Goal: Task Accomplishment & Management: Manage account settings

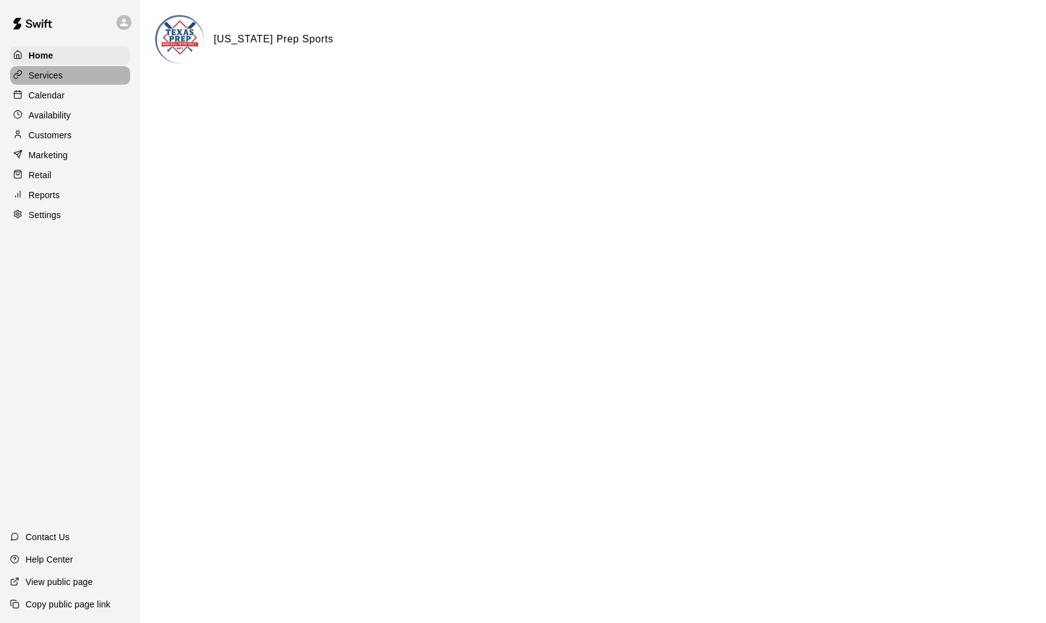
click at [50, 79] on p "Services" at bounding box center [46, 75] width 34 height 12
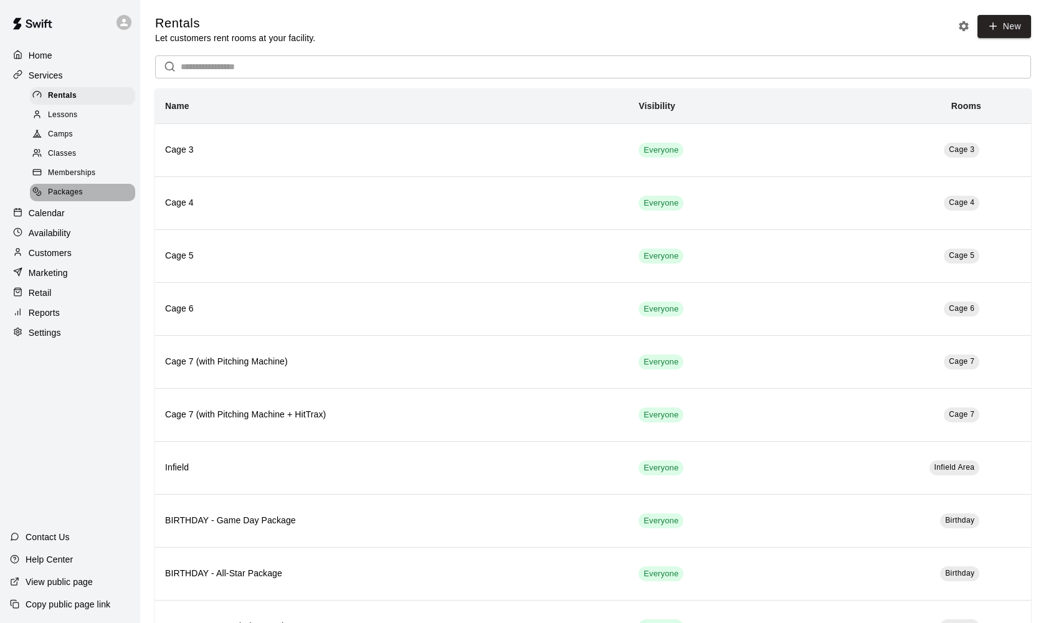
click at [64, 197] on div "Packages" at bounding box center [82, 192] width 105 height 17
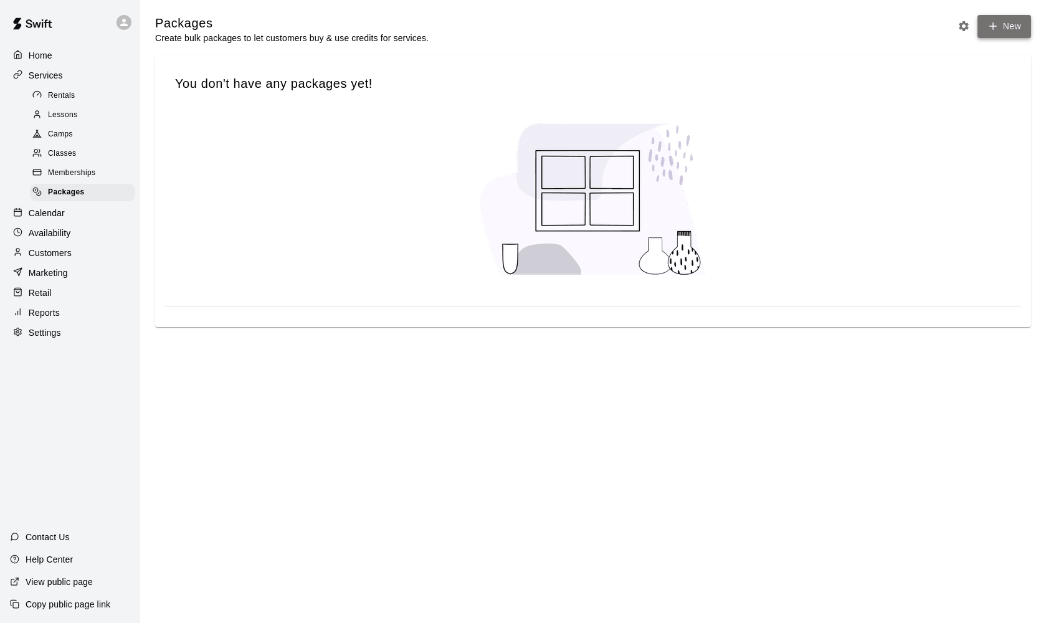
click at [1013, 26] on link "New" at bounding box center [1005, 26] width 54 height 23
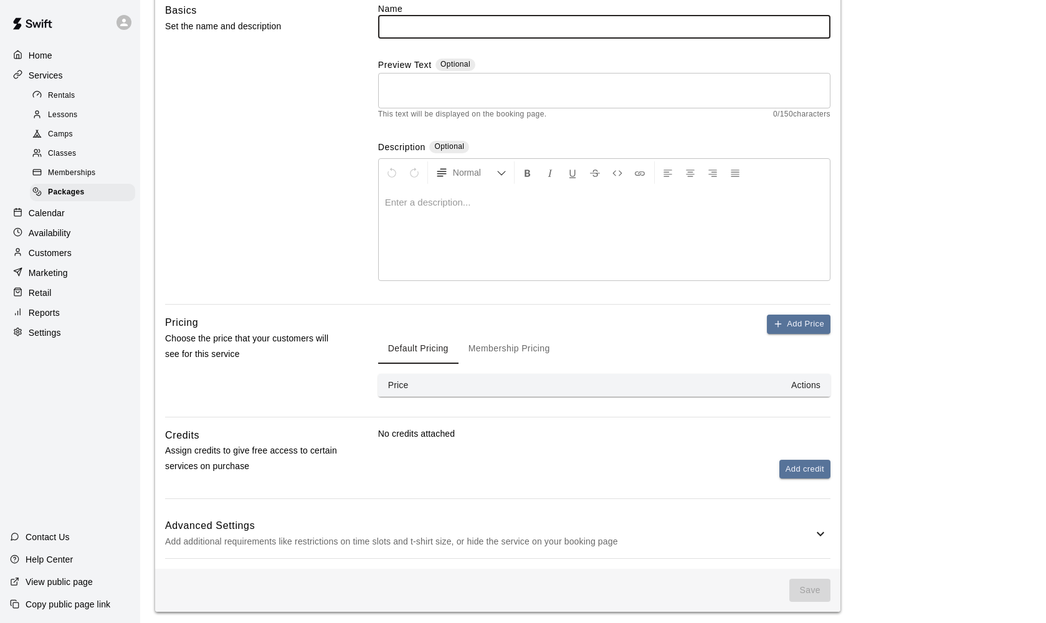
scroll to position [107, 0]
click at [801, 472] on button "Add credit" at bounding box center [805, 470] width 51 height 19
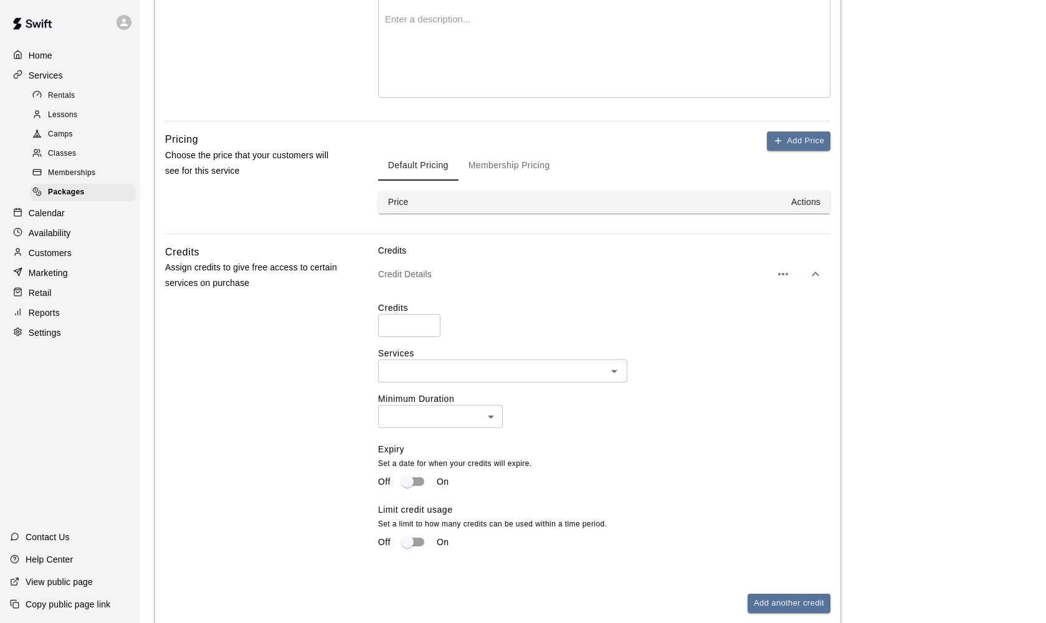
scroll to position [292, 0]
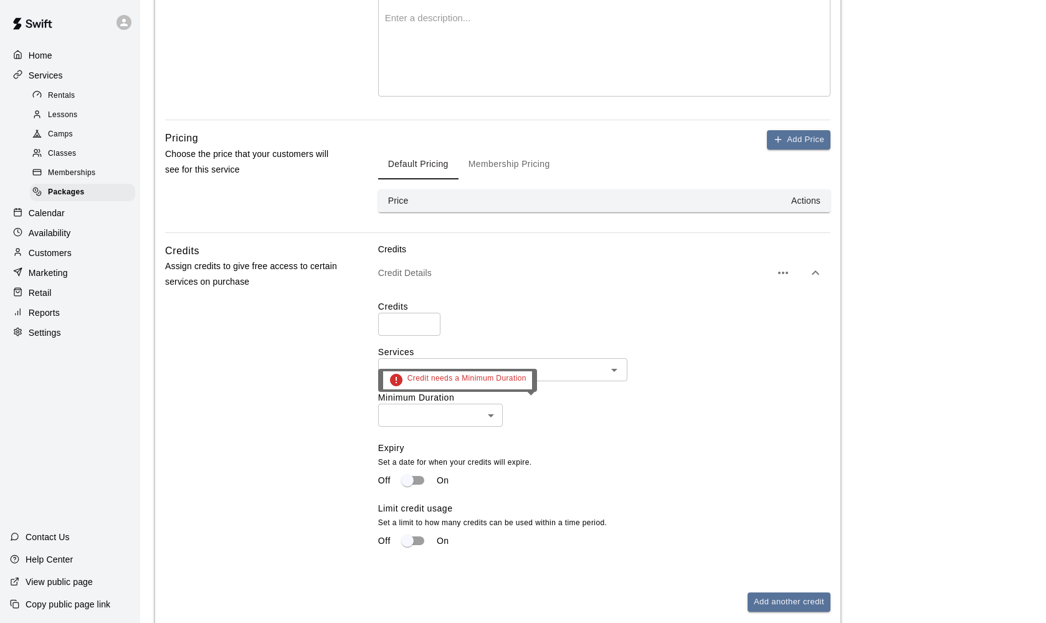
click at [456, 406] on body "Home Services Rentals Lessons Camps Classes Memberships Packages Calendar Avail…" at bounding box center [523, 234] width 1046 height 1052
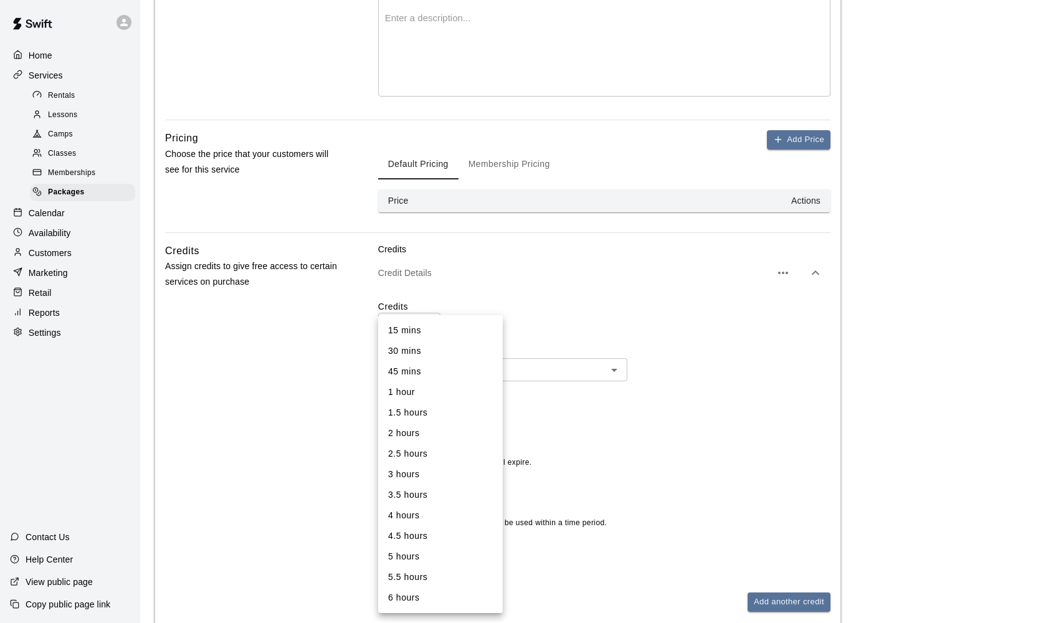
click at [555, 450] on div at bounding box center [523, 311] width 1046 height 623
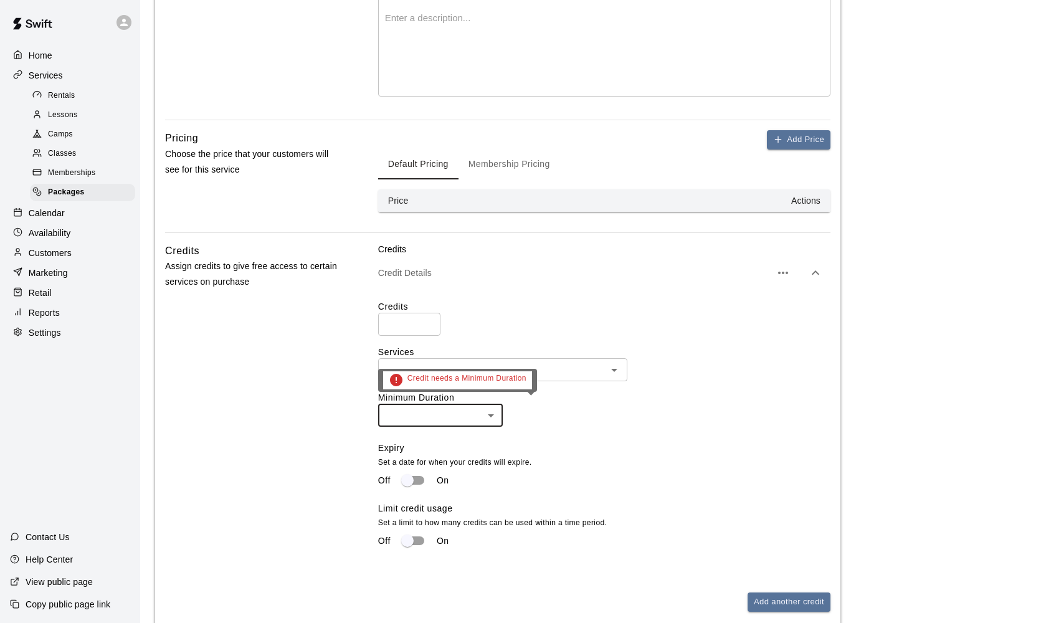
click at [484, 409] on body "Home Services Rentals Lessons Camps Classes Memberships Packages Calendar Avail…" at bounding box center [523, 234] width 1046 height 1052
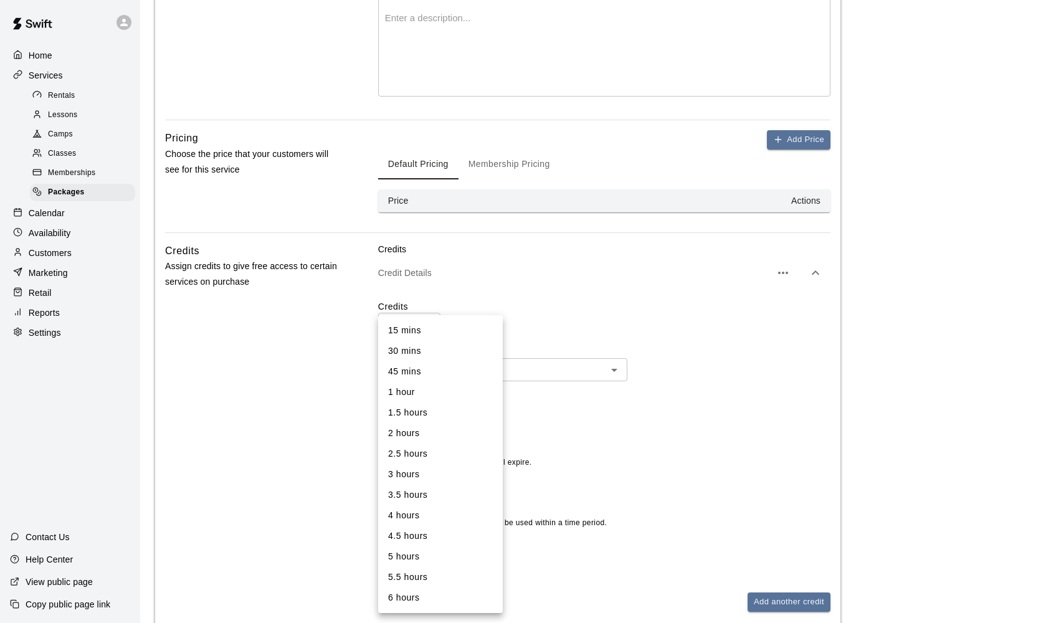
click at [646, 462] on div at bounding box center [523, 311] width 1046 height 623
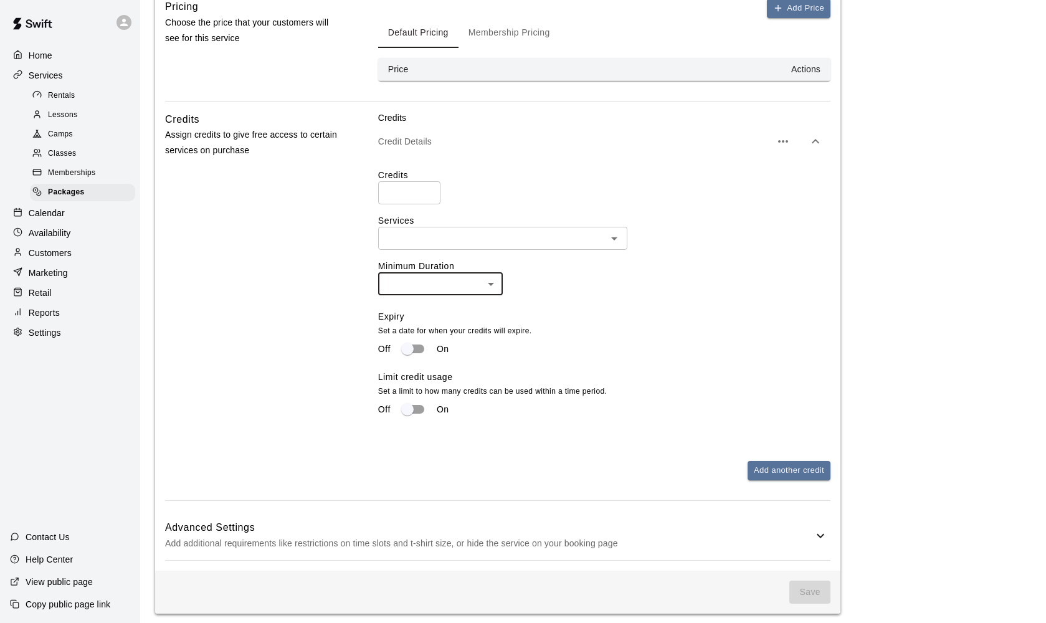
scroll to position [423, 0]
click at [828, 534] on icon at bounding box center [820, 536] width 15 height 15
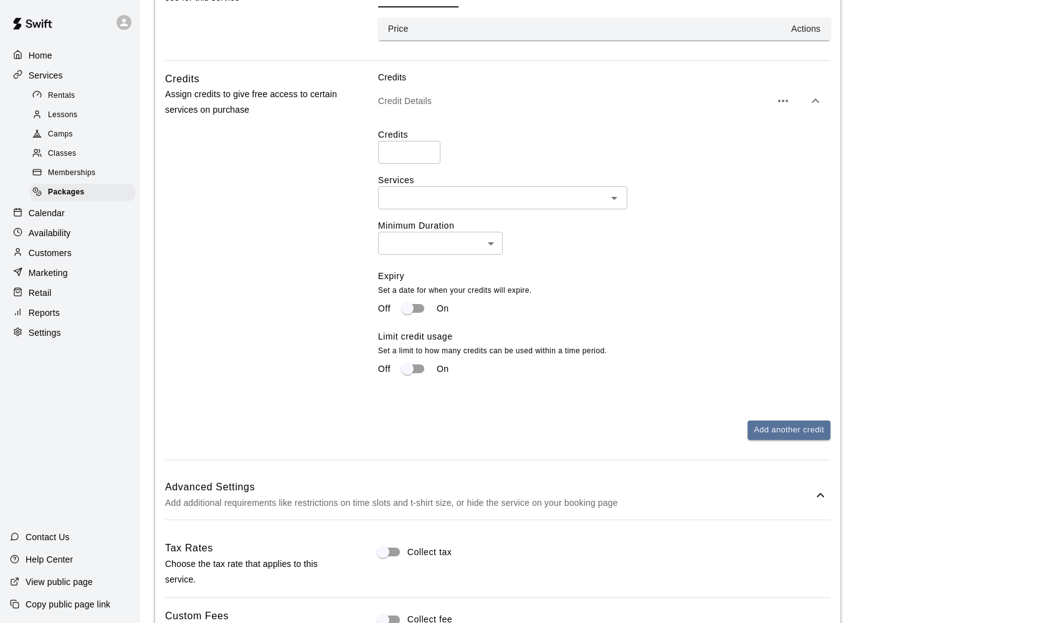
scroll to position [452, 0]
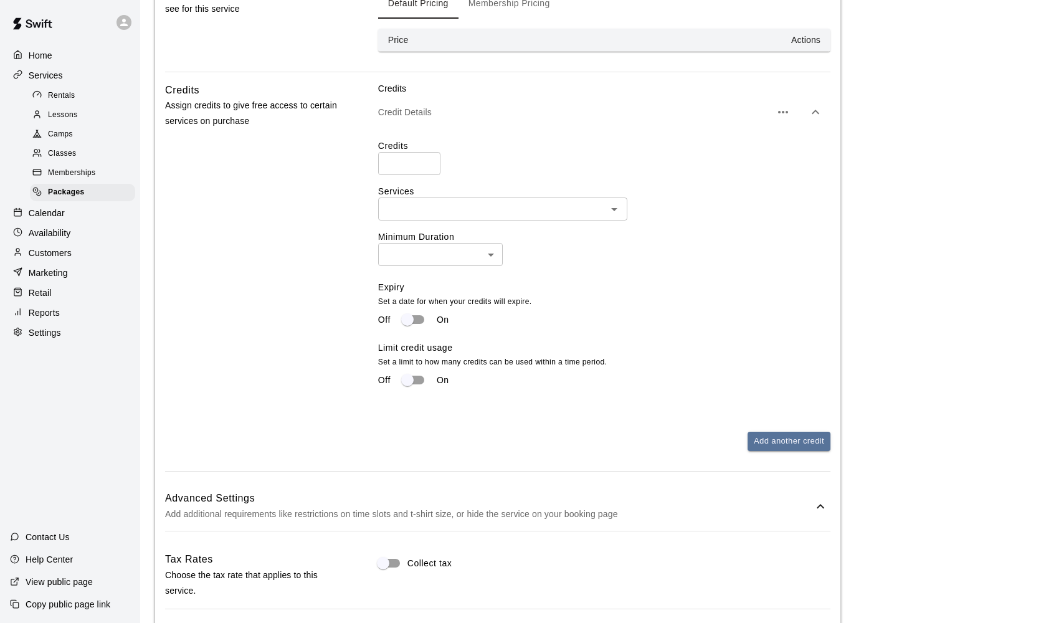
click at [50, 152] on span "Classes" at bounding box center [62, 154] width 28 height 12
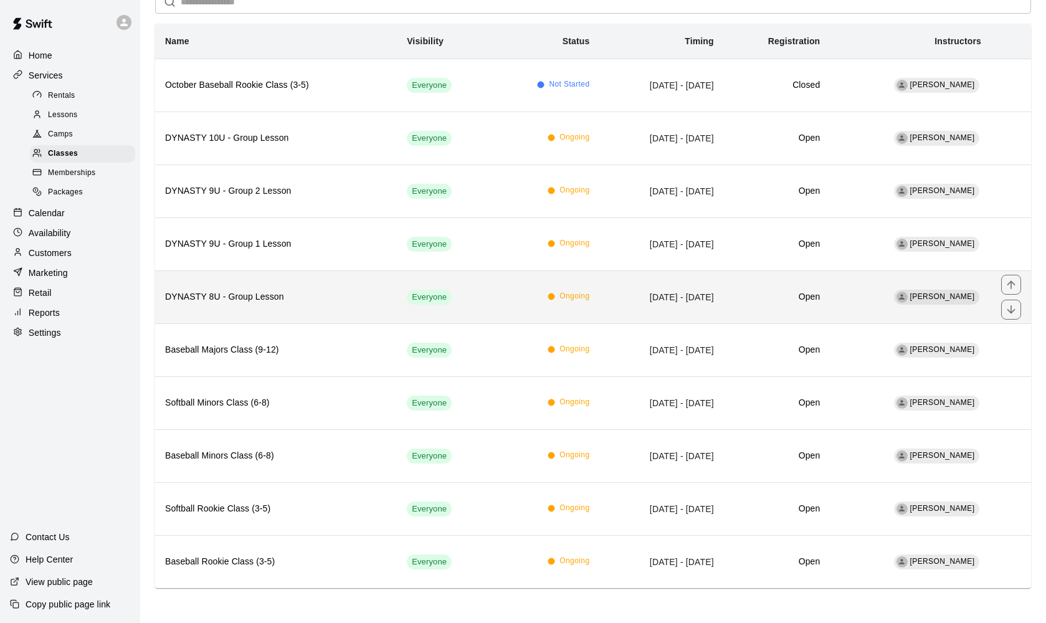
scroll to position [103, 0]
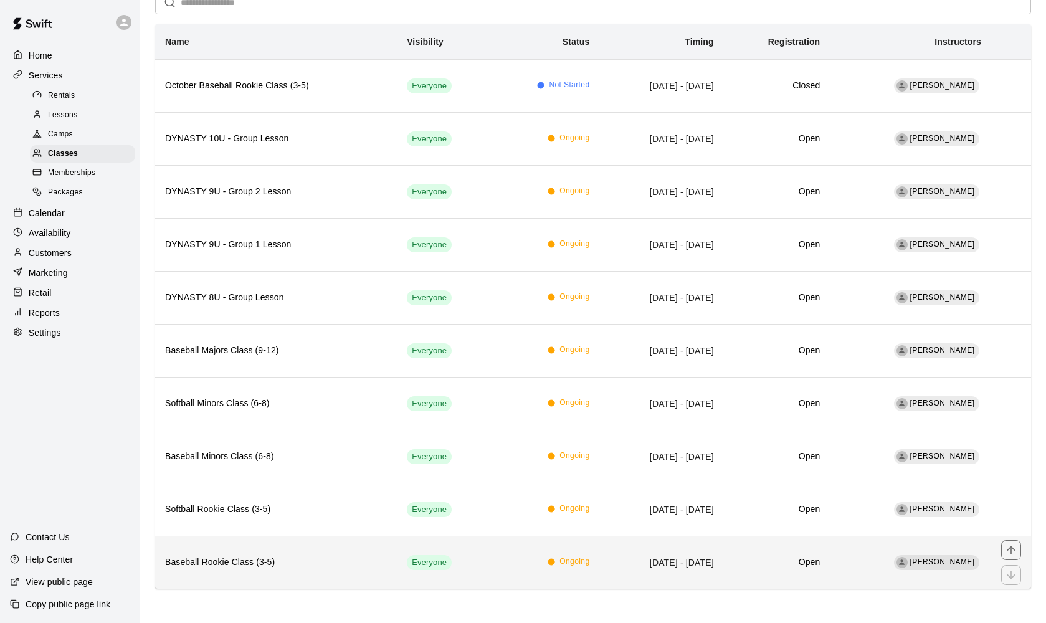
click at [214, 564] on h6 "Baseball Rookie Class (3-5)" at bounding box center [276, 563] width 222 height 14
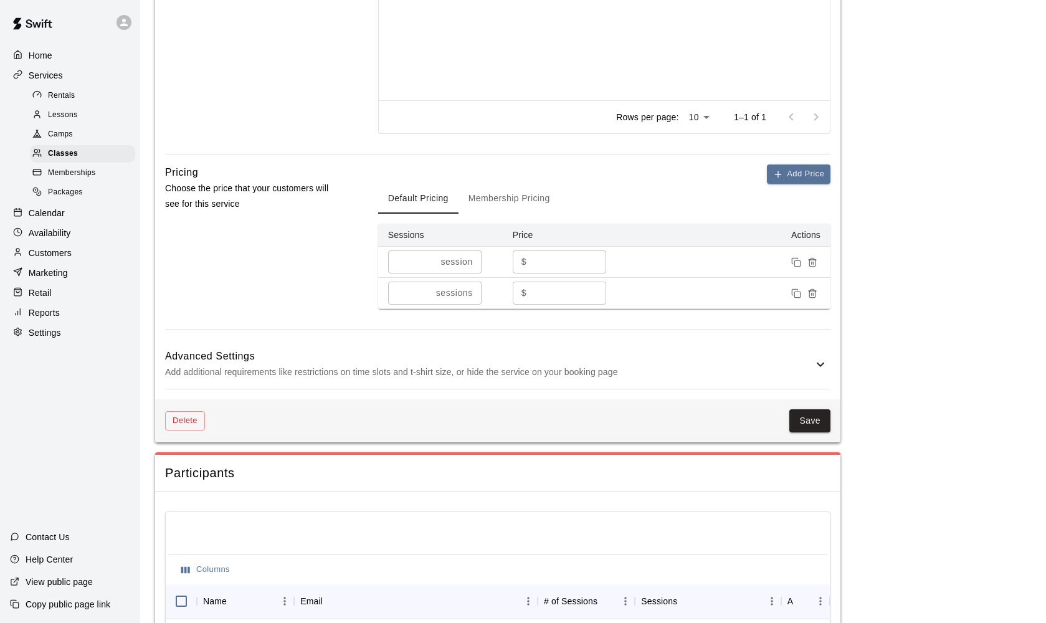
scroll to position [767, 0]
click at [707, 357] on h6 "Advanced Settings" at bounding box center [489, 355] width 648 height 16
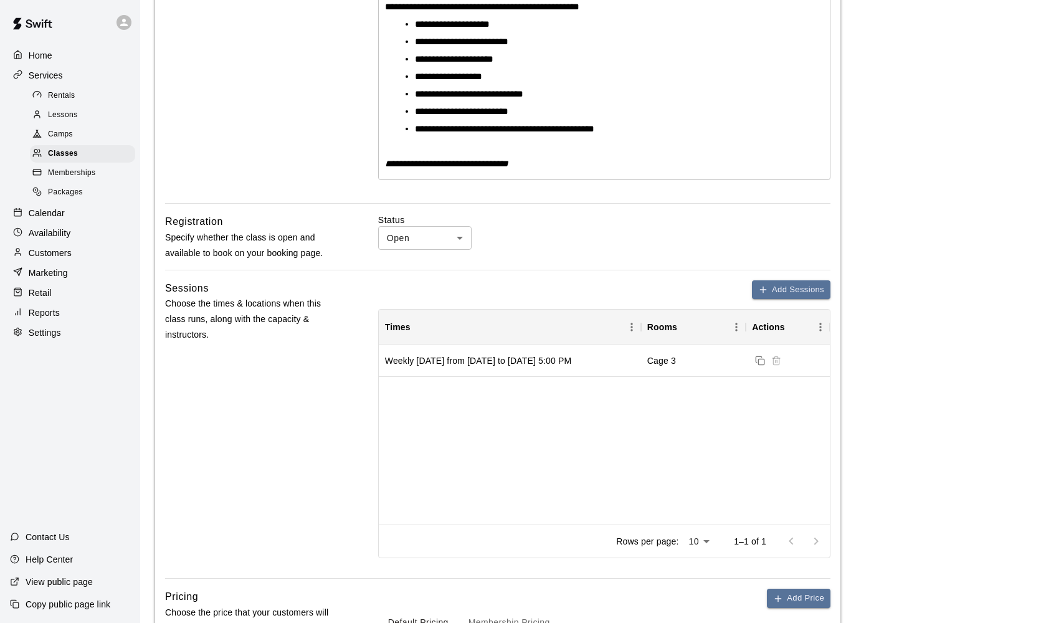
scroll to position [338, 0]
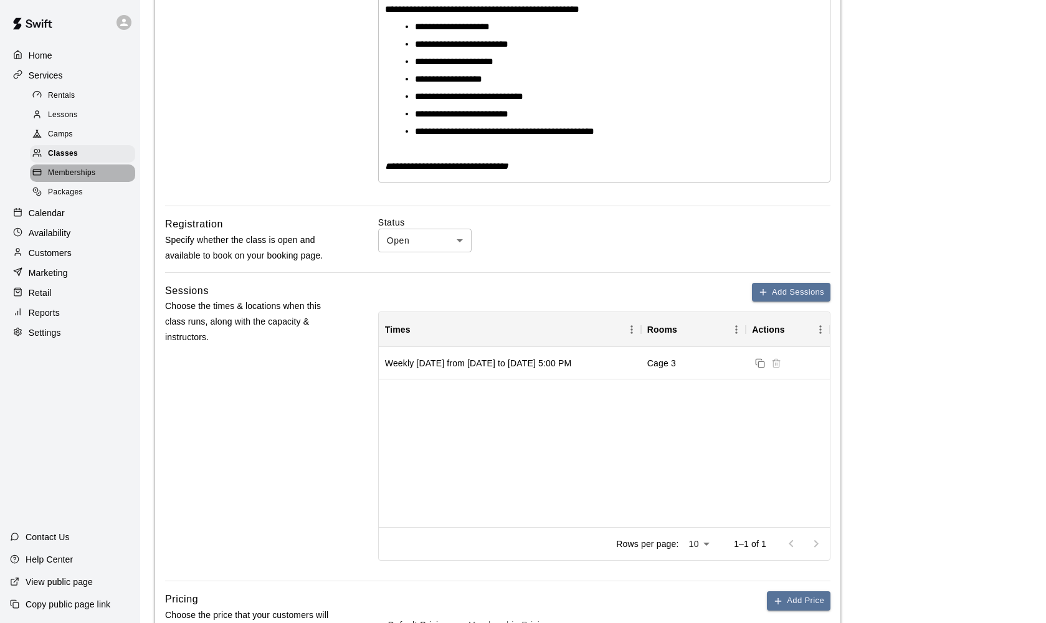
click at [69, 175] on span "Memberships" at bounding box center [71, 173] width 47 height 12
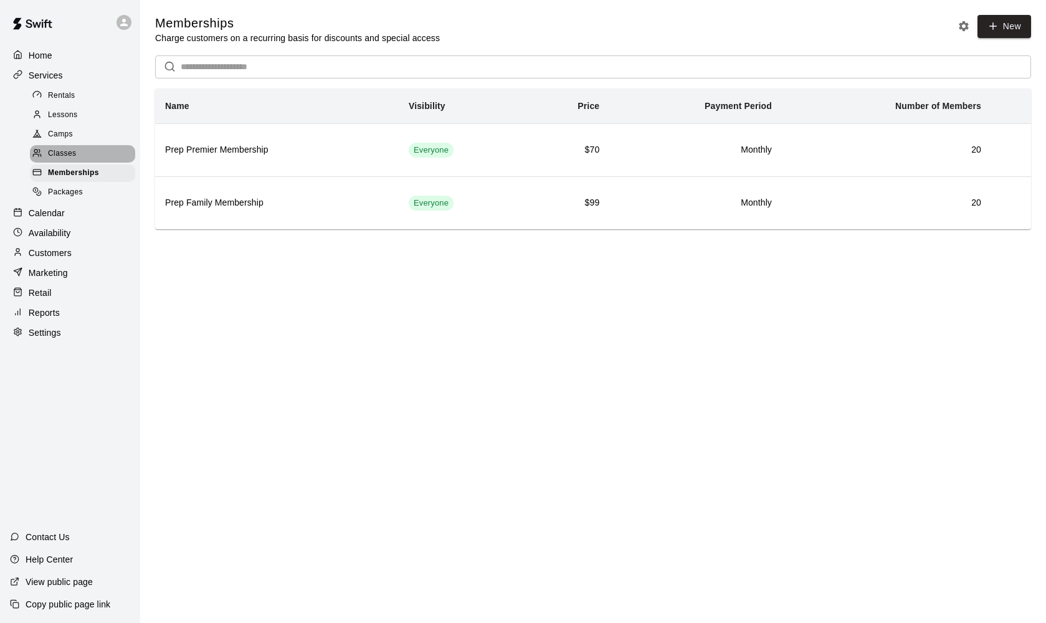
click at [61, 151] on span "Classes" at bounding box center [62, 154] width 28 height 12
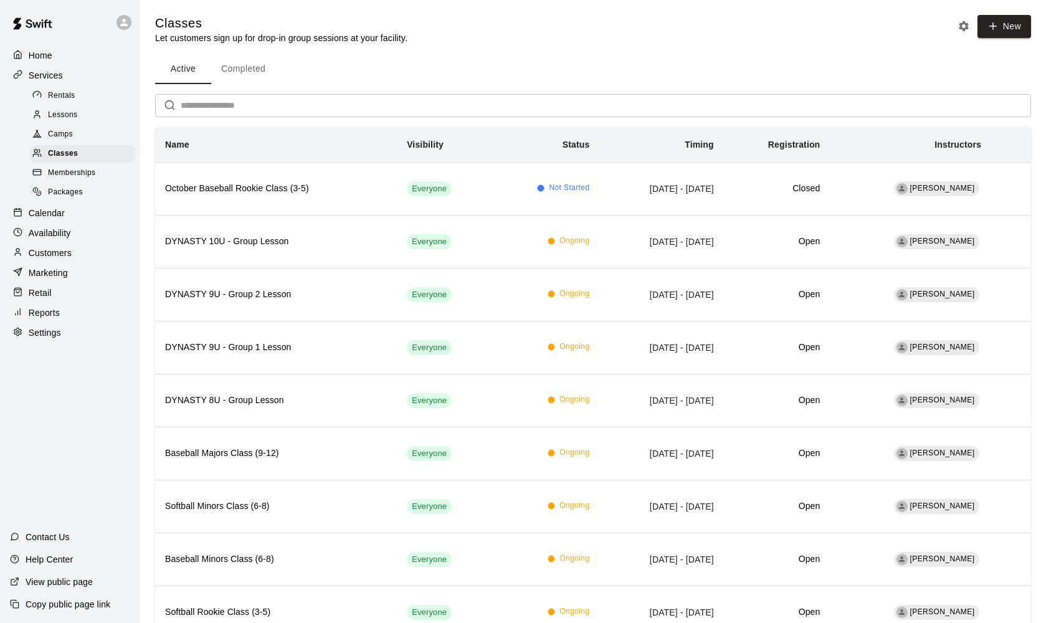
click at [75, 36] on div at bounding box center [70, 22] width 140 height 45
click at [67, 117] on span "Lessons" at bounding box center [63, 115] width 30 height 12
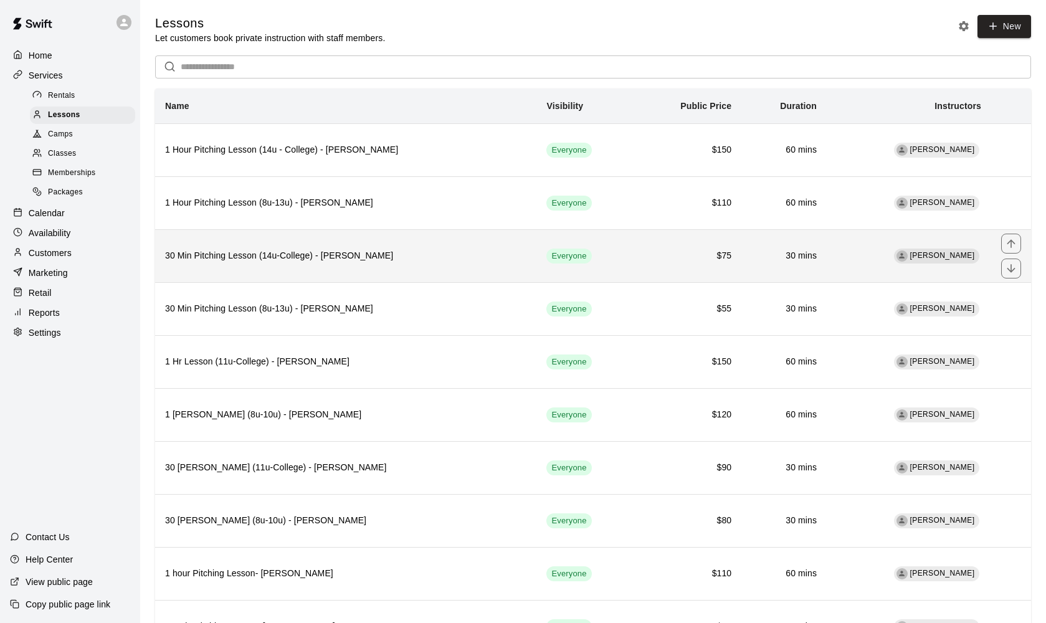
click at [259, 256] on h6 "30 Min Pitching Lesson (14u-College) - [PERSON_NAME]" at bounding box center [345, 256] width 361 height 14
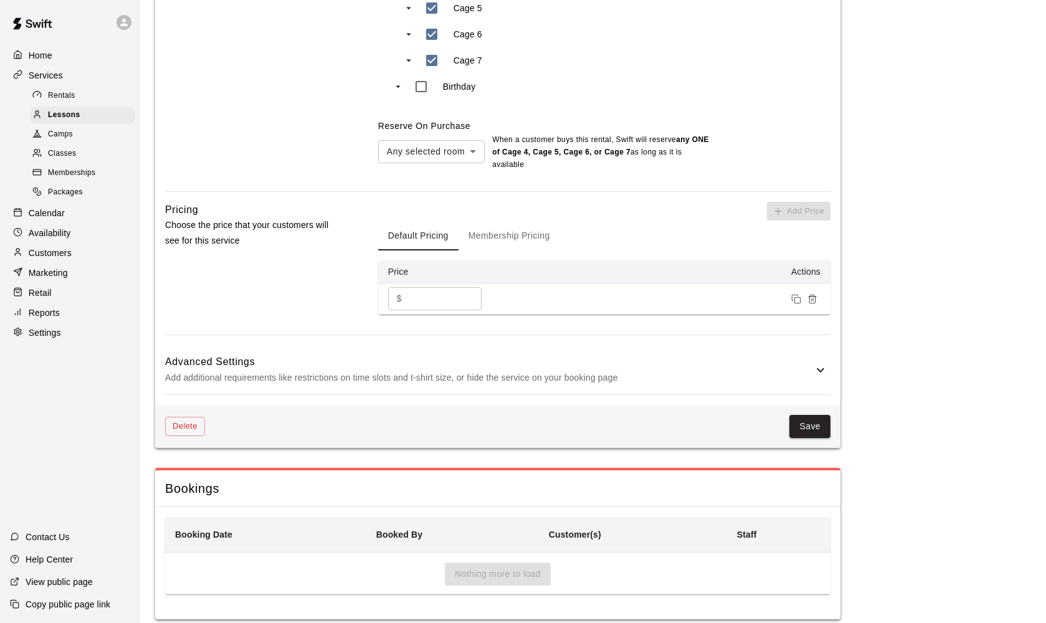
scroll to position [730, 0]
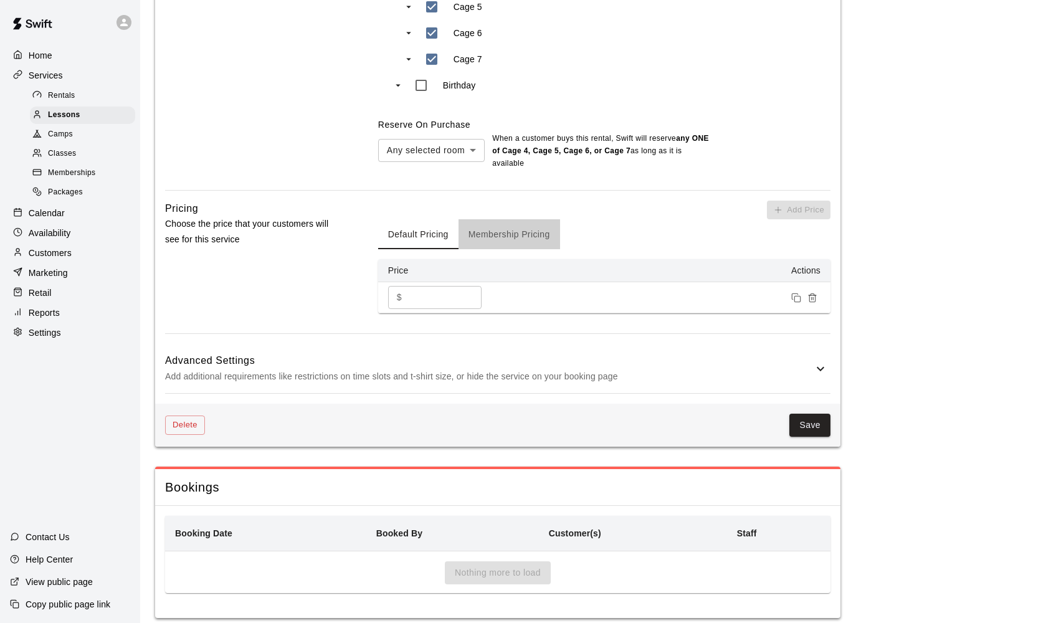
click at [545, 237] on button "Membership Pricing" at bounding box center [510, 234] width 102 height 30
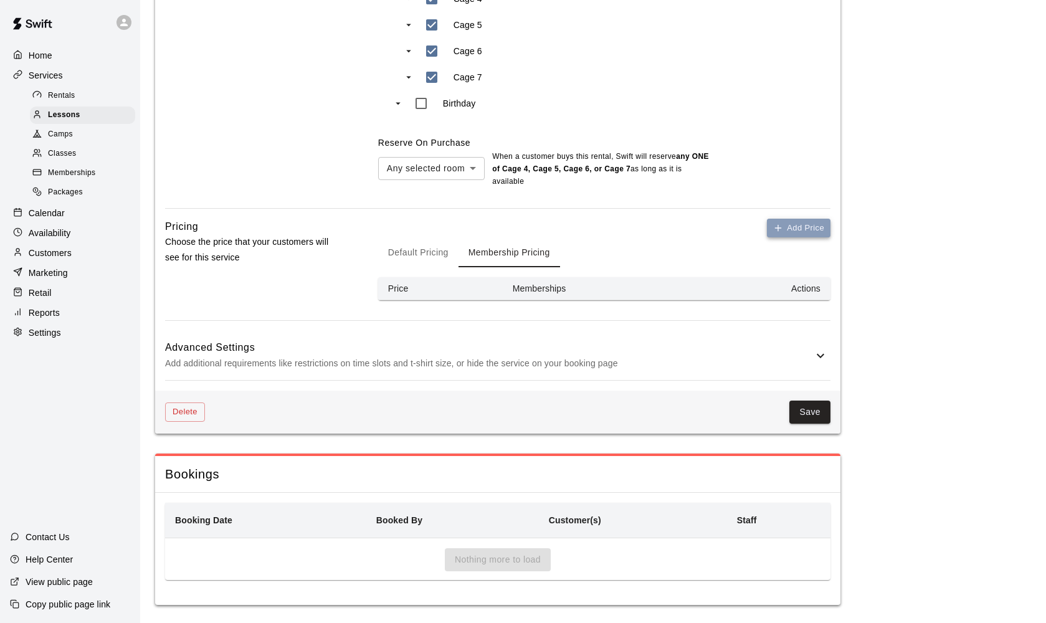
click at [786, 230] on button "Add Price" at bounding box center [799, 228] width 64 height 19
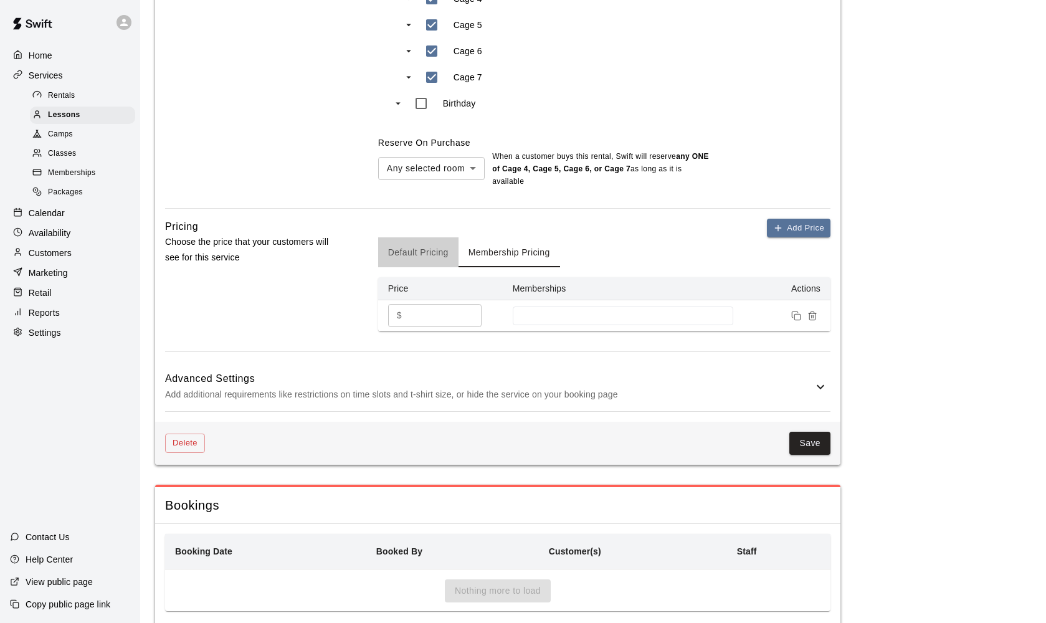
click at [414, 246] on button "Default Pricing" at bounding box center [418, 252] width 80 height 30
click at [492, 256] on button "Membership Pricing" at bounding box center [510, 252] width 102 height 30
click at [38, 307] on p "Reports" at bounding box center [44, 313] width 31 height 12
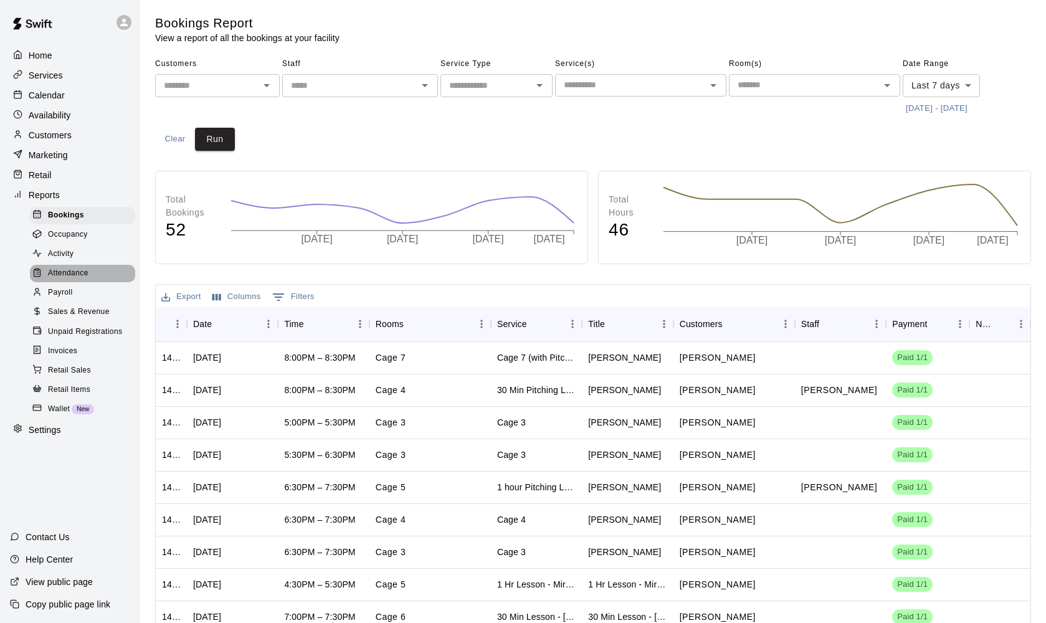
click at [67, 270] on span "Attendance" at bounding box center [68, 273] width 41 height 12
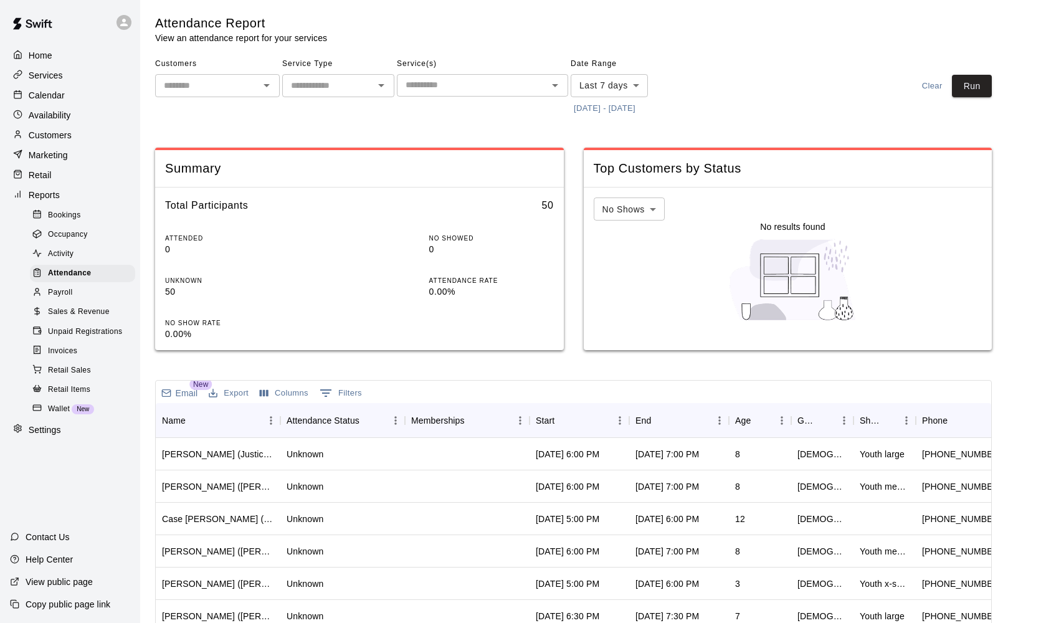
click at [50, 214] on span "Bookings" at bounding box center [64, 215] width 33 height 12
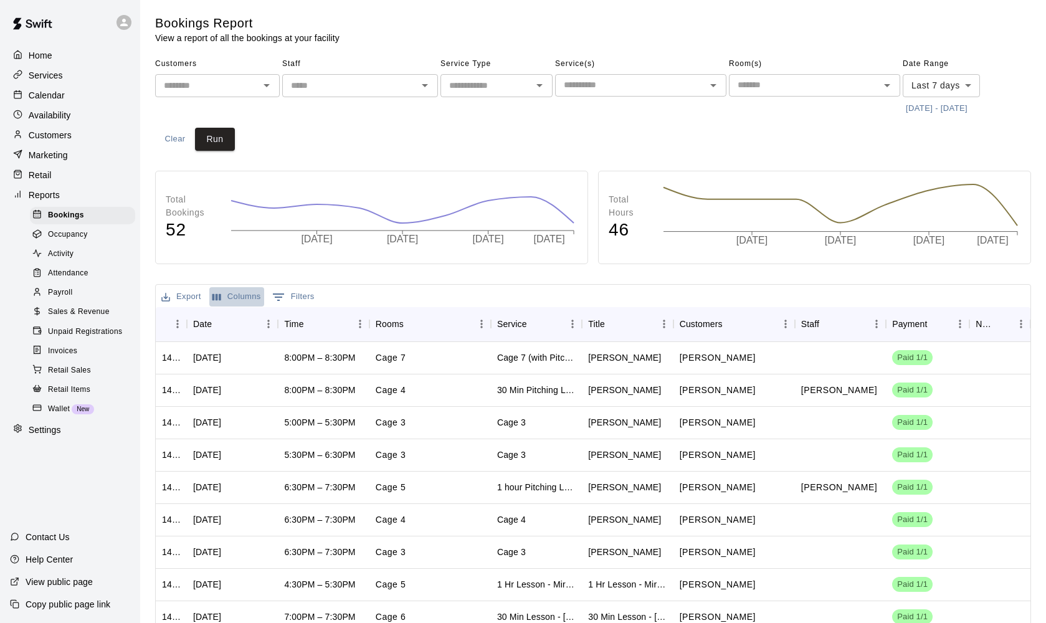
click at [249, 295] on button "Columns" at bounding box center [236, 296] width 55 height 19
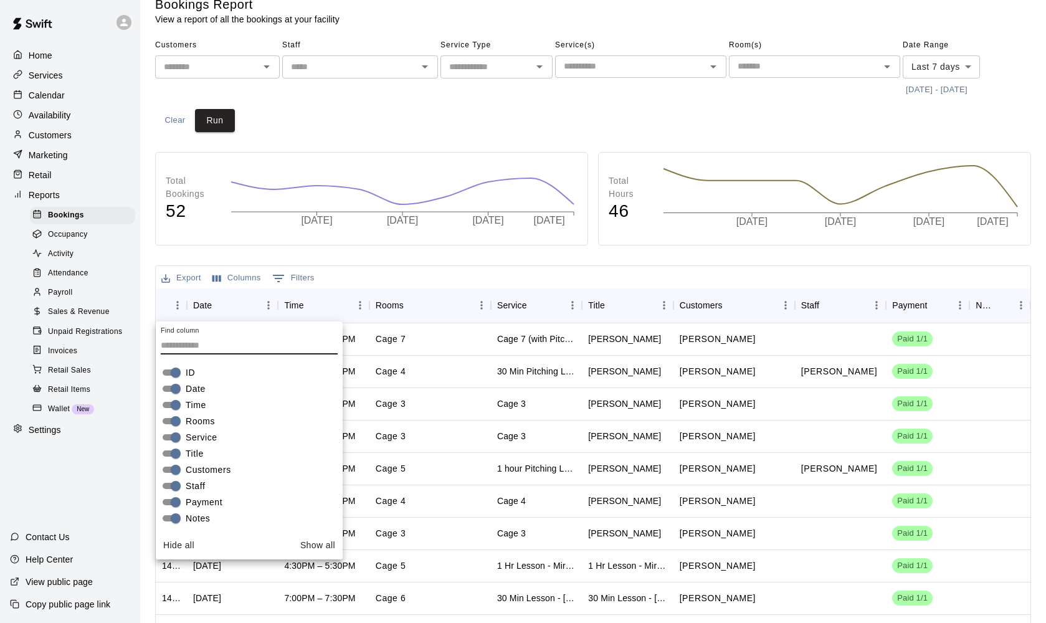
scroll to position [20, 0]
click at [292, 277] on button "0 Filters" at bounding box center [293, 277] width 49 height 20
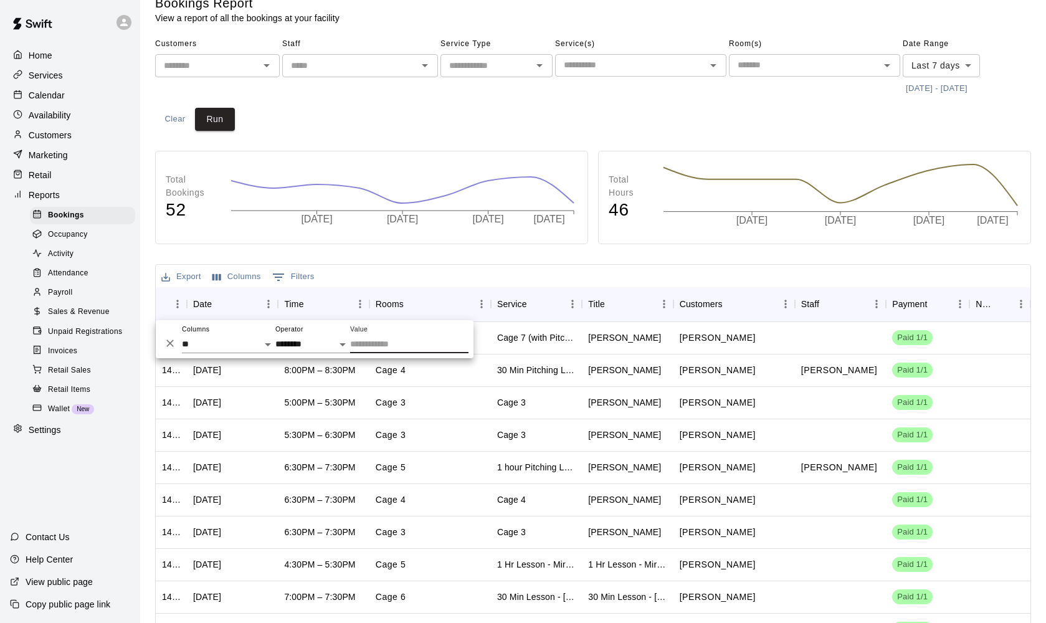
click at [396, 275] on div "Export Columns 0 Filters" at bounding box center [593, 276] width 875 height 22
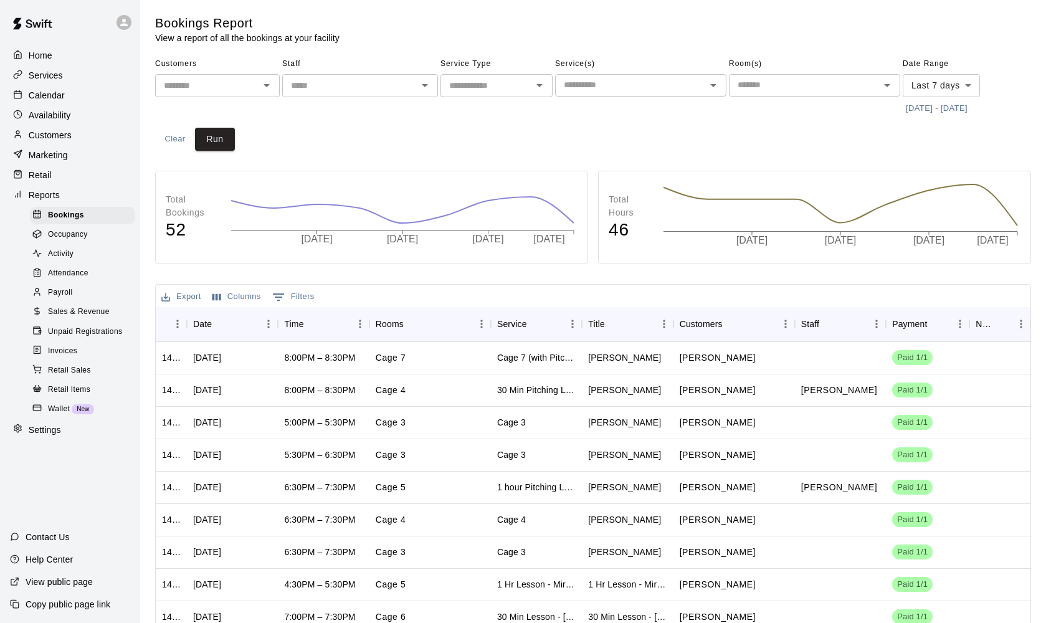
scroll to position [0, 0]
click at [42, 76] on p "Services" at bounding box center [46, 75] width 34 height 12
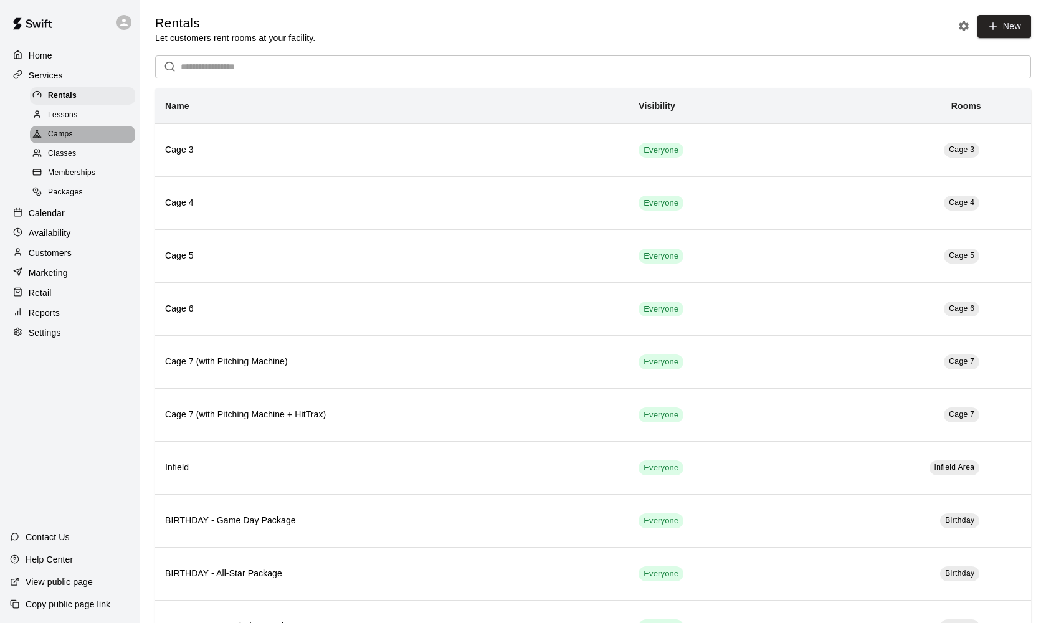
click at [59, 129] on span "Camps" at bounding box center [60, 134] width 25 height 12
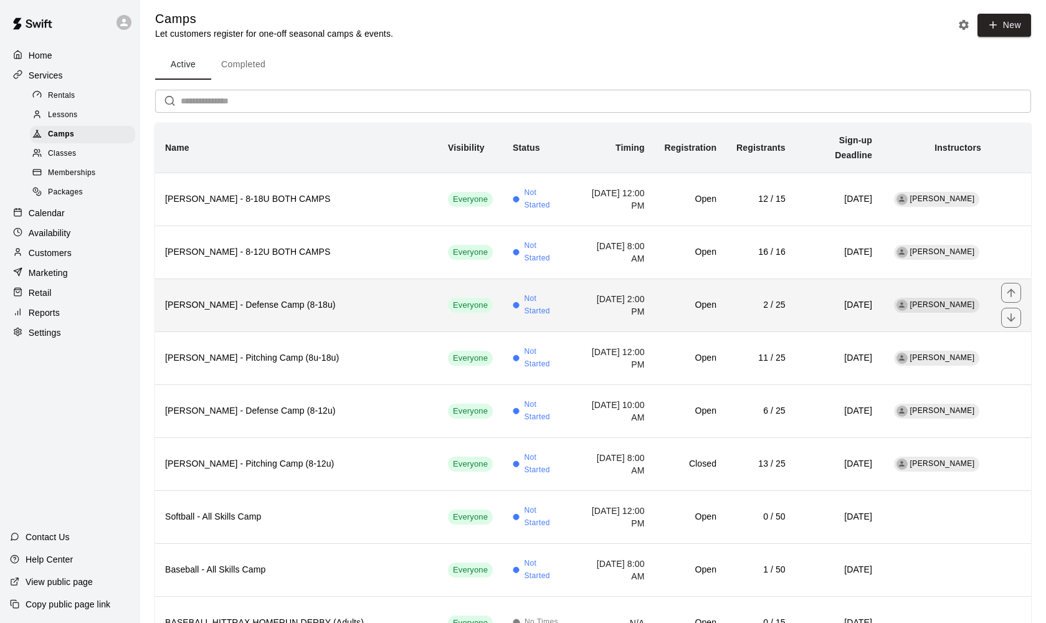
scroll to position [9, 0]
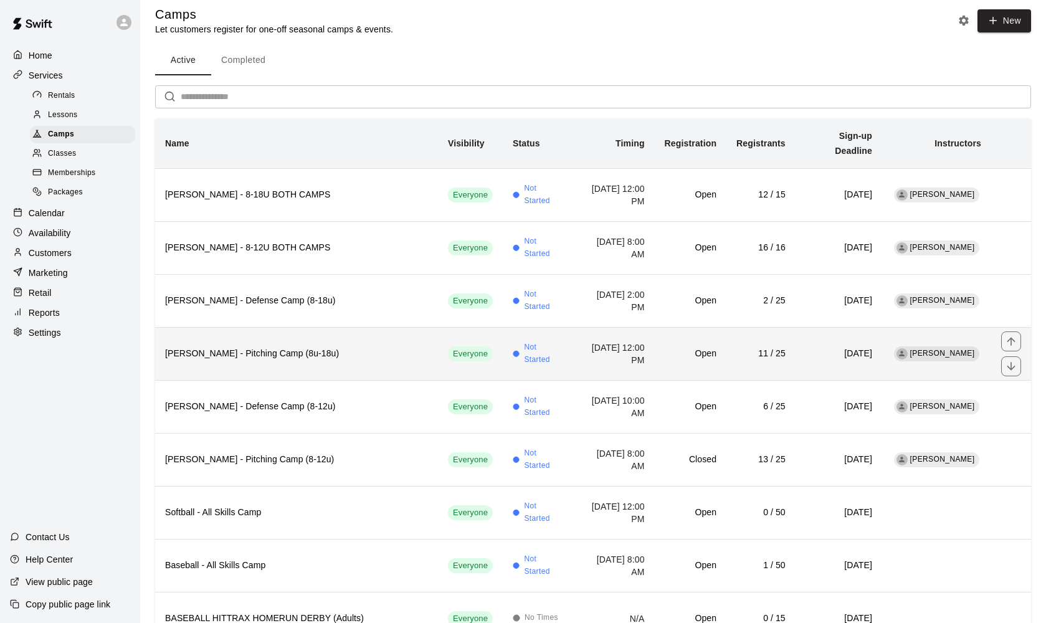
click at [248, 347] on h6 "[PERSON_NAME] - Pitching Camp (8u-18u)" at bounding box center [296, 354] width 263 height 14
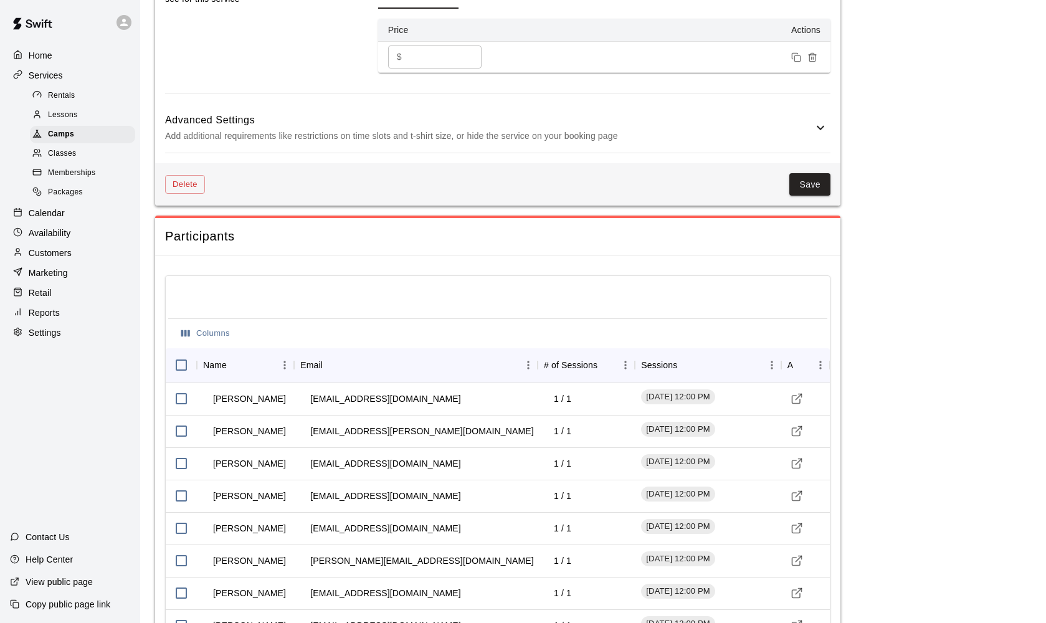
scroll to position [987, 0]
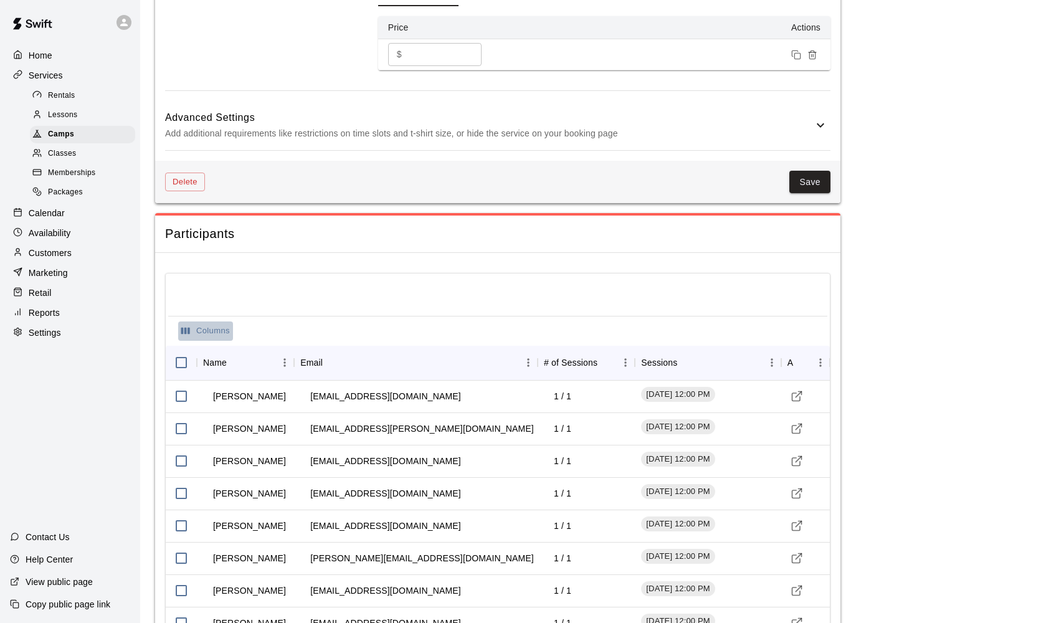
click at [189, 328] on icon "Select columns" at bounding box center [185, 331] width 9 height 7
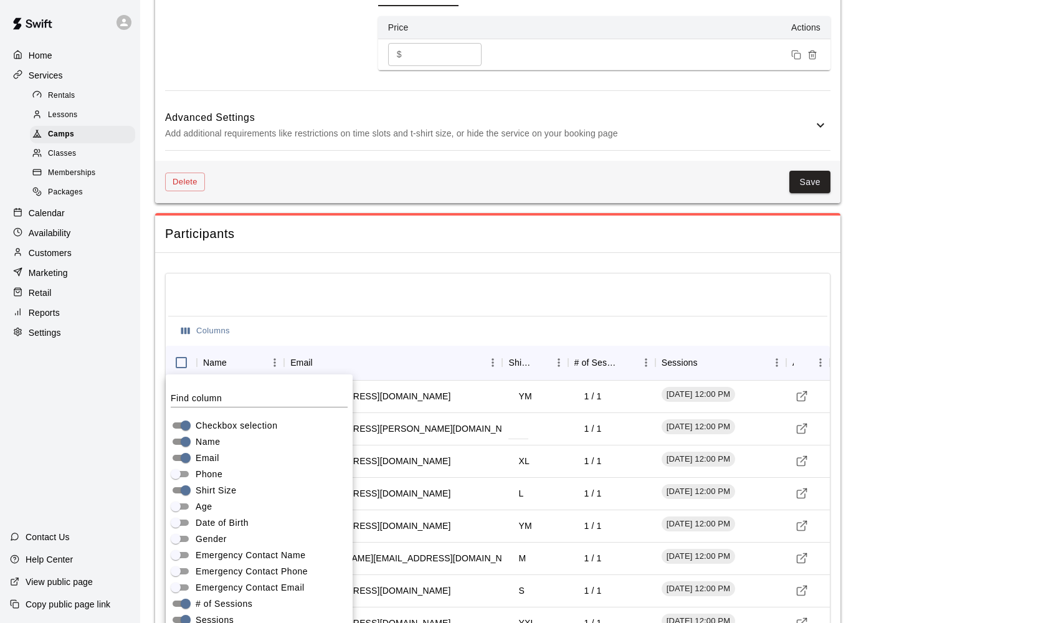
click at [473, 297] on div at bounding box center [497, 296] width 659 height 40
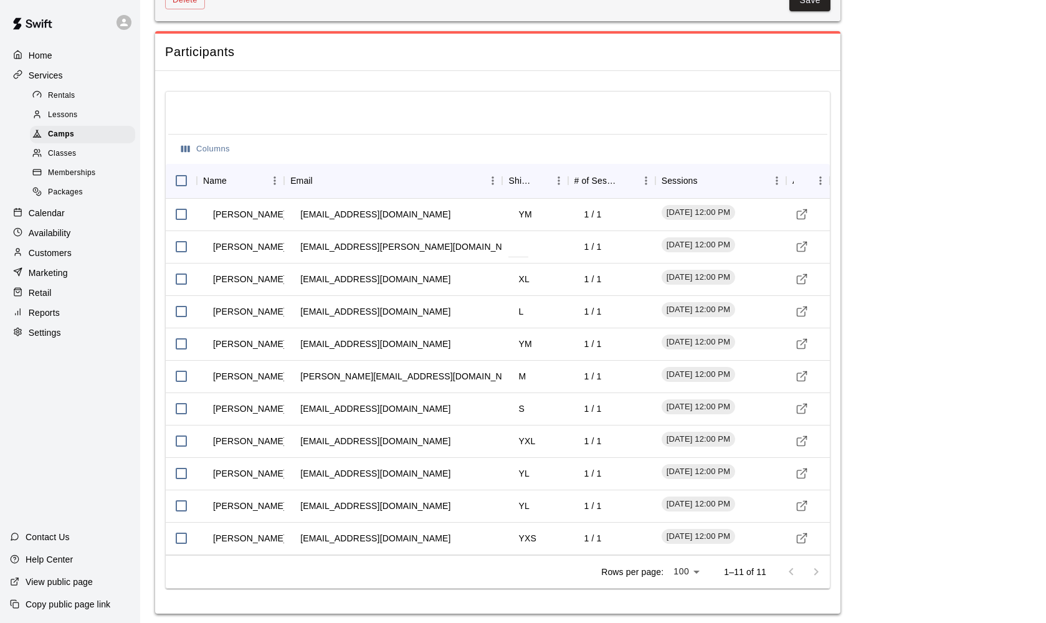
scroll to position [1169, 0]
